Goal: Register for event/course

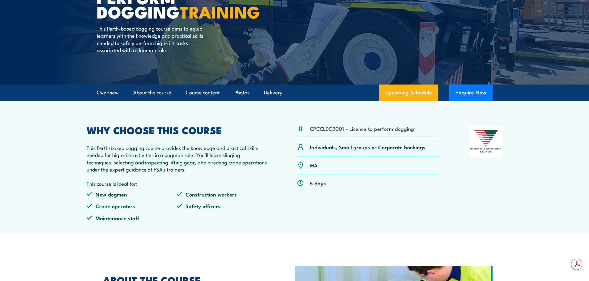
click at [311, 169] on link "WA" at bounding box center [314, 165] width 8 height 7
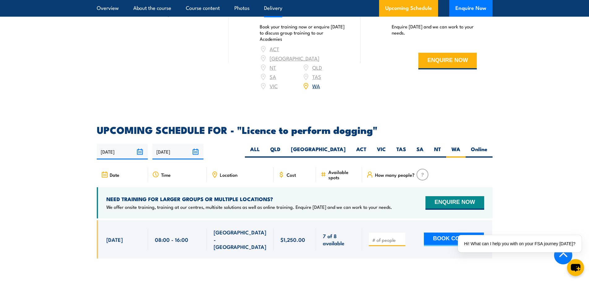
scroll to position [818, 0]
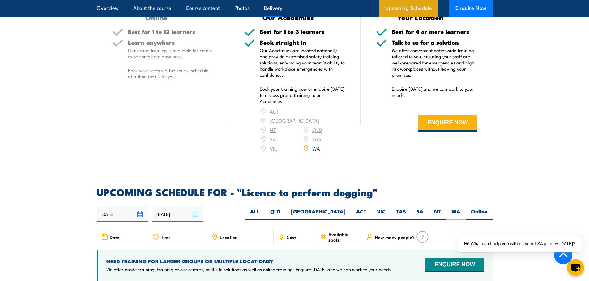
click at [406, 8] on link "Upcoming Schedule" at bounding box center [408, 8] width 59 height 17
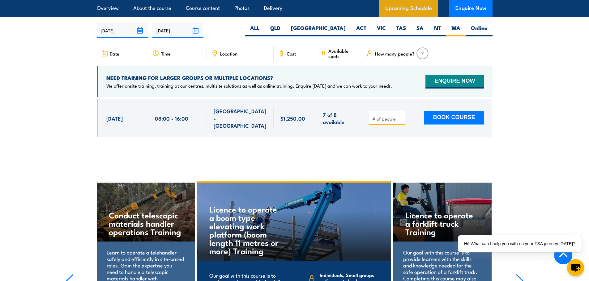
scroll to position [941, 0]
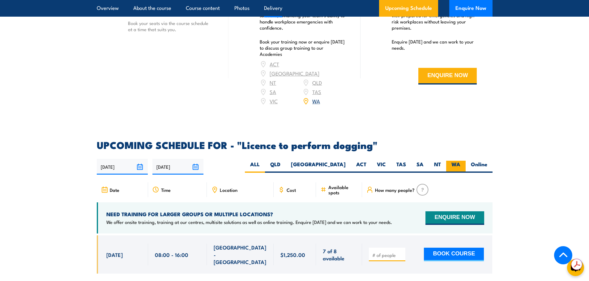
click at [456, 163] on label "WA" at bounding box center [455, 167] width 19 height 12
click at [460, 163] on input "WA" at bounding box center [462, 163] width 4 height 4
radio input "true"
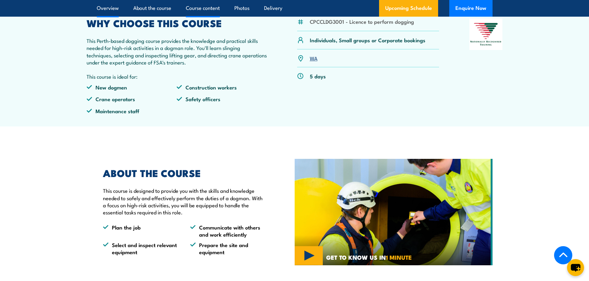
scroll to position [199, 0]
